Goal: Transaction & Acquisition: Obtain resource

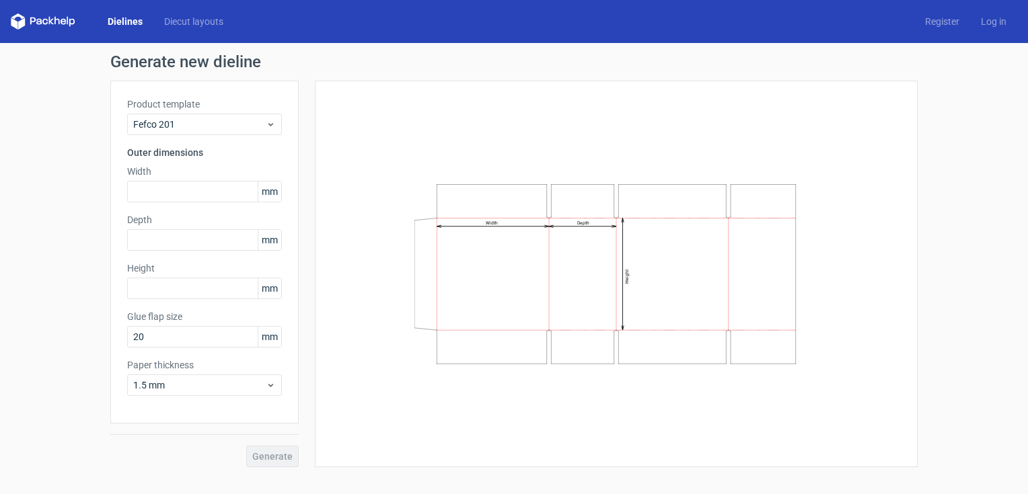
click at [40, 25] on icon at bounding box center [43, 21] width 65 height 16
click at [57, 20] on icon at bounding box center [43, 21] width 65 height 16
click at [128, 26] on link "Dielines" at bounding box center [125, 21] width 56 height 13
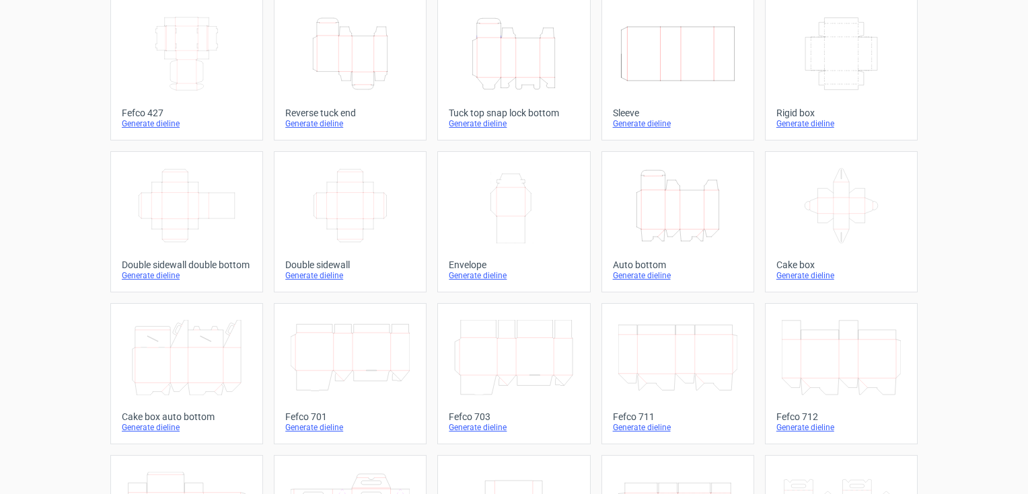
scroll to position [71, 0]
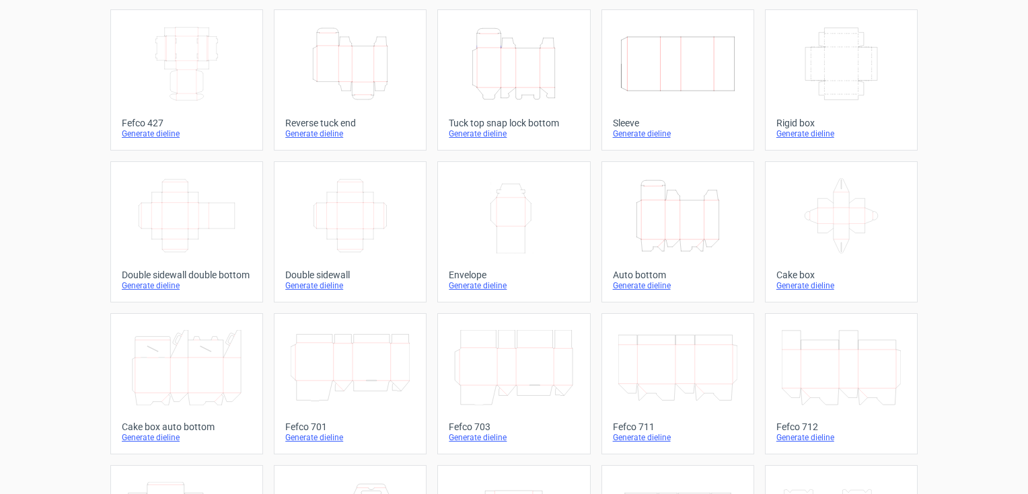
click at [514, 71] on icon "Height Depth Width" at bounding box center [513, 63] width 119 height 75
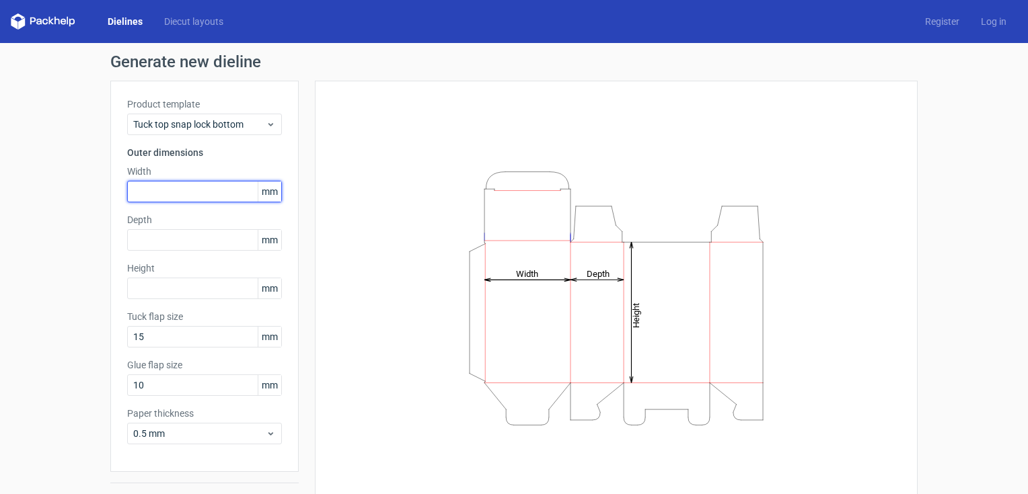
click at [159, 190] on input "text" at bounding box center [204, 192] width 155 height 22
type input "220"
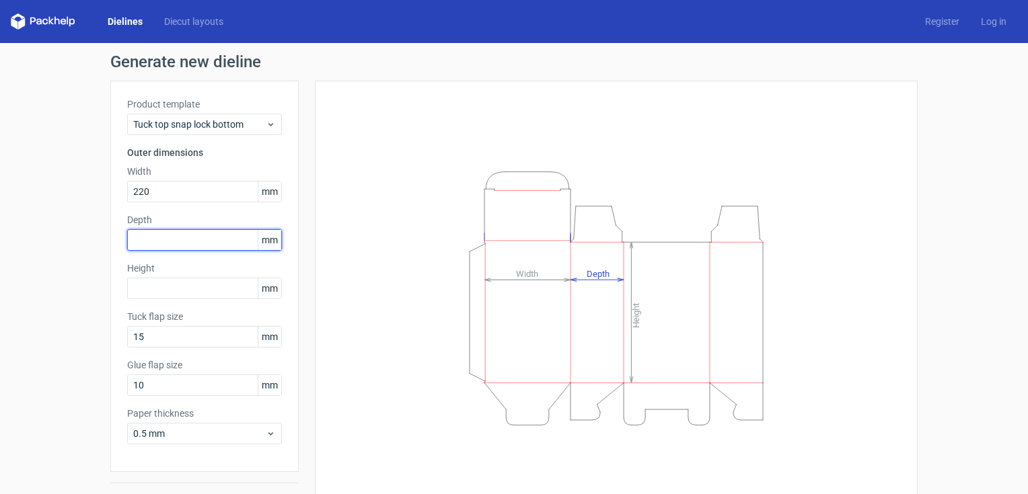
click at [143, 243] on input "text" at bounding box center [204, 240] width 155 height 22
type input "85"
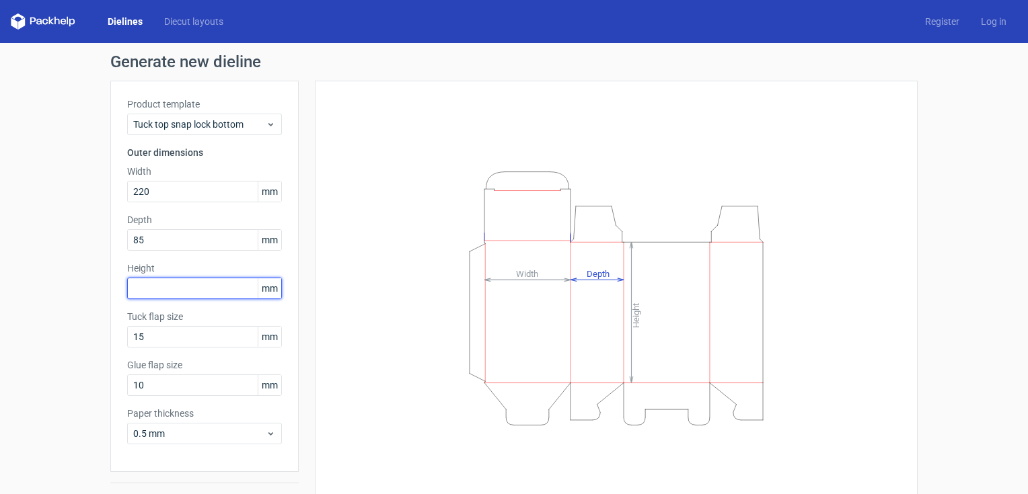
click at [136, 292] on input "text" at bounding box center [204, 289] width 155 height 22
type input "150"
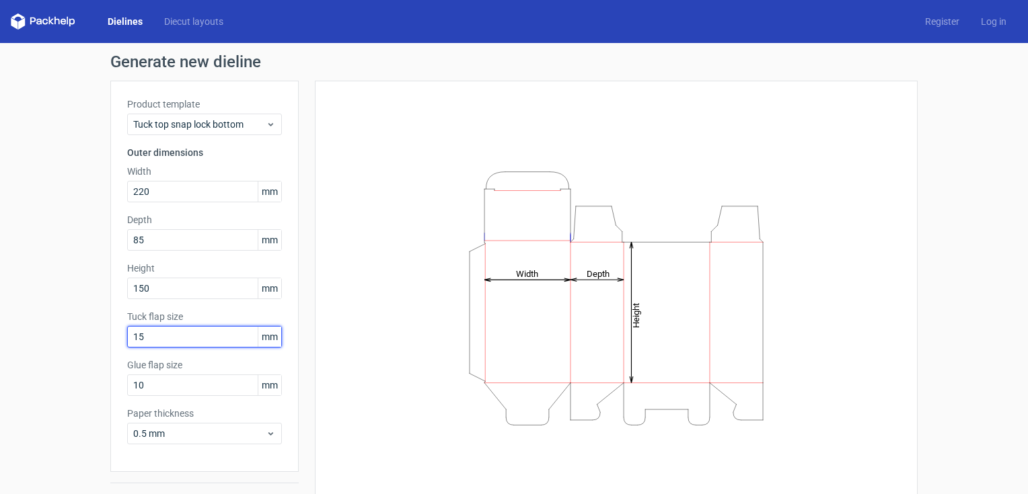
drag, startPoint x: 133, startPoint y: 338, endPoint x: 87, endPoint y: 339, distance: 45.7
click at [87, 339] on div "Generate new dieline Product template Tuck top snap lock bottom Outer dimension…" at bounding box center [514, 285] width 1028 height 484
type input "25"
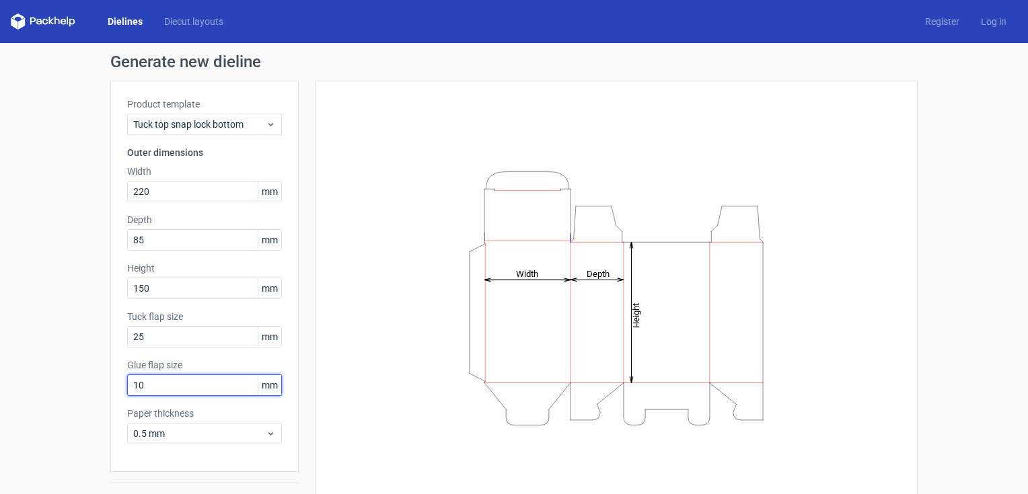
drag, startPoint x: 145, startPoint y: 385, endPoint x: 67, endPoint y: 397, distance: 78.4
click at [67, 397] on div "Generate new dieline Product template Tuck top snap lock bottom Outer dimension…" at bounding box center [514, 285] width 1028 height 484
drag, startPoint x: 152, startPoint y: 389, endPoint x: 114, endPoint y: 389, distance: 37.7
click at [114, 389] on div "Product template Tuck top snap lock bottom Outer dimensions Width 220 mm Depth …" at bounding box center [204, 276] width 188 height 391
type input "30"
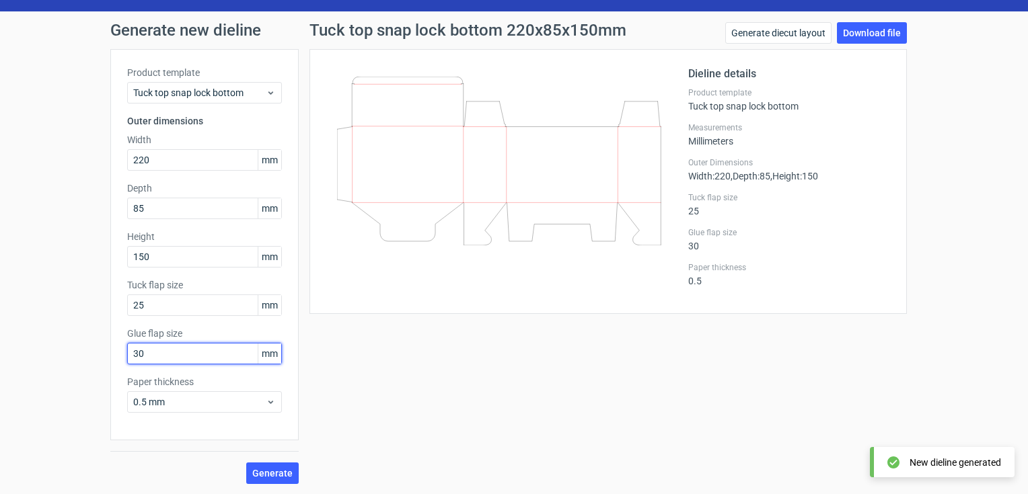
scroll to position [32, 0]
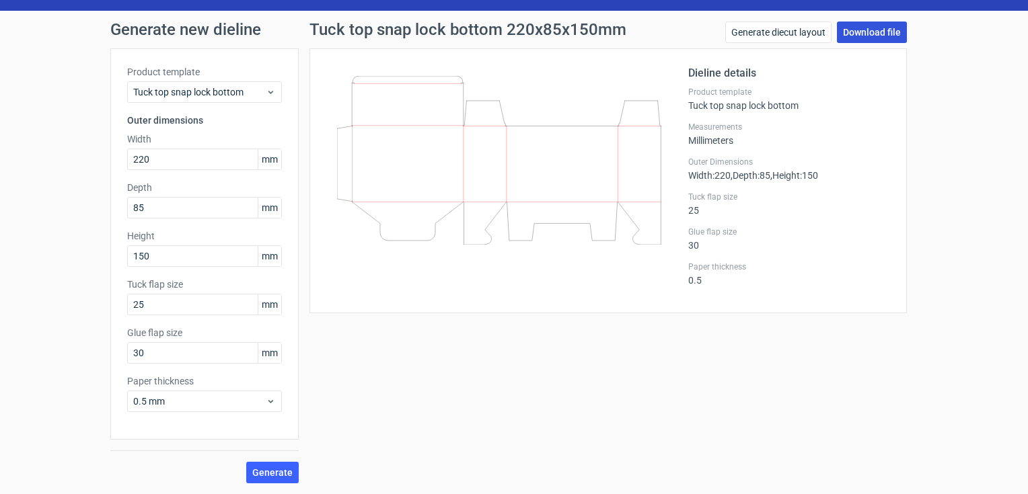
click at [872, 30] on link "Download file" at bounding box center [872, 33] width 70 height 22
